Goal: Obtain resource: Download file/media

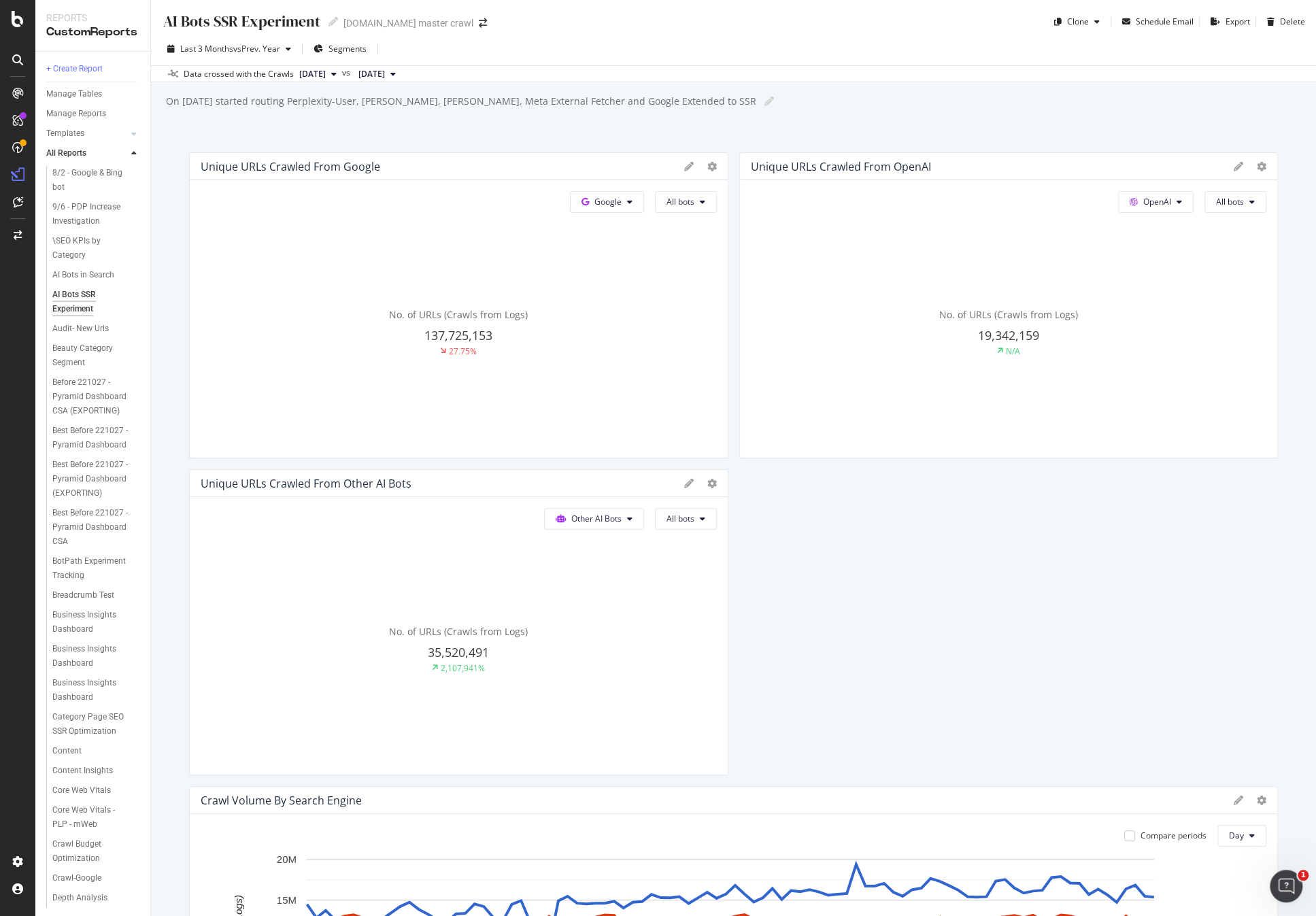
scroll to position [1510, 0]
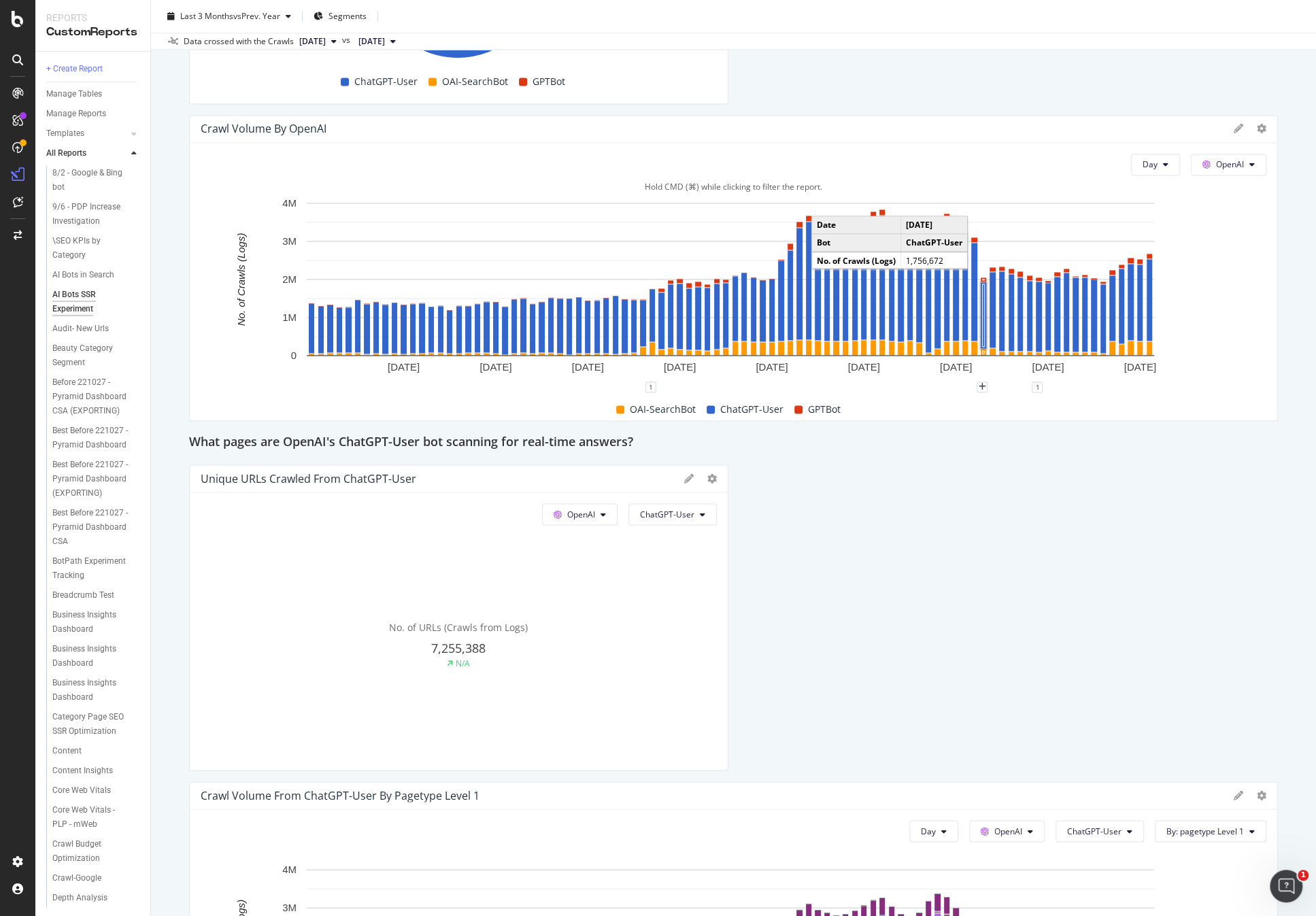
click at [983, 296] on rect "A chart." at bounding box center [983, 315] width 2 height 62
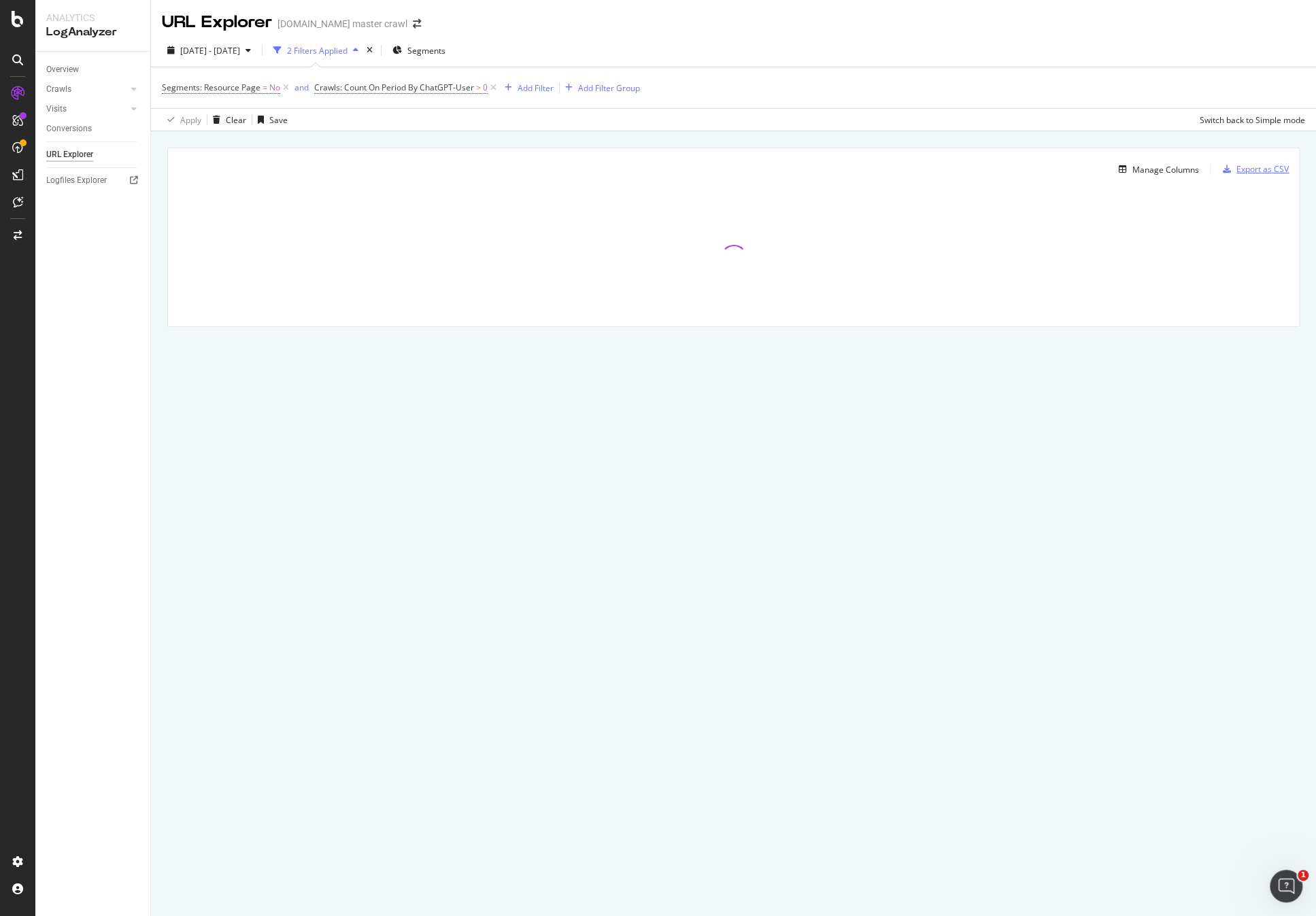
click at [1254, 171] on div "Export as CSV" at bounding box center [1262, 169] width 53 height 12
click at [81, 235] on div "DataExports" at bounding box center [77, 232] width 53 height 13
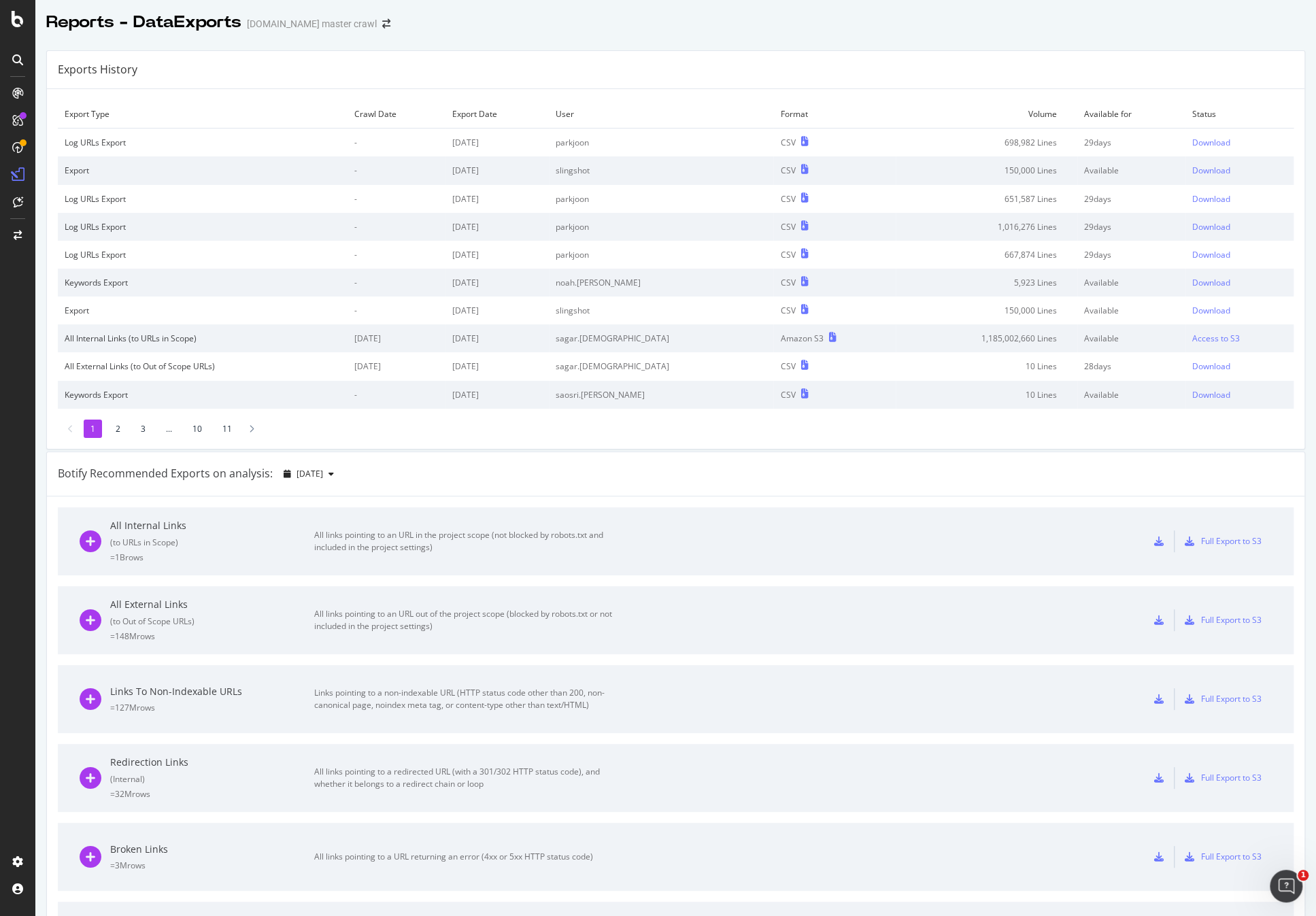
click at [1269, 50] on div "Exports History Export Type Crawl Date Export Date User Format Volume Available…" at bounding box center [675, 250] width 1259 height 399
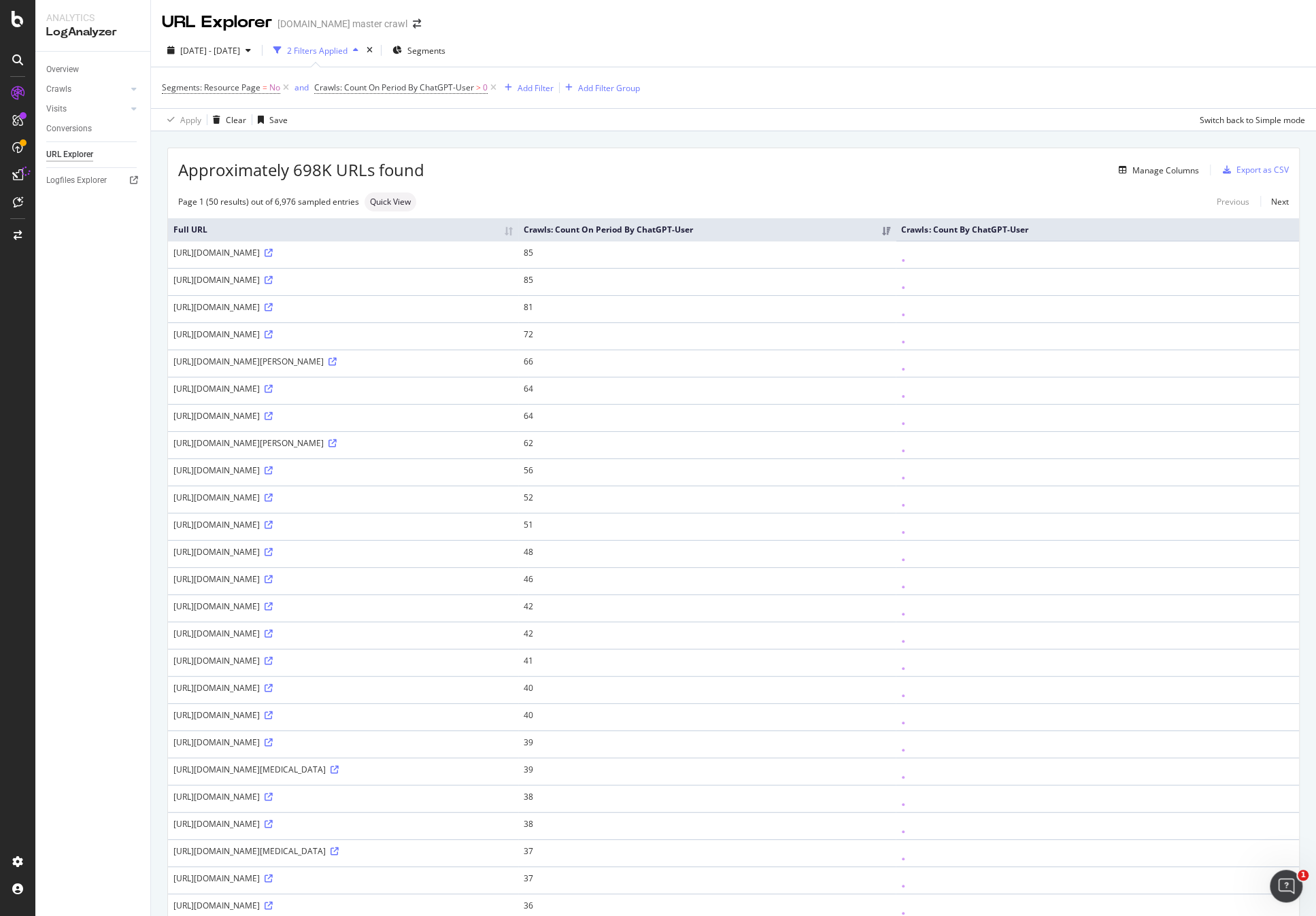
click at [802, 131] on div "Approximately 698K URLs found Manage Columns Export as CSV Page 1 (50 results) …" at bounding box center [734, 897] width 1165 height 1533
